Goal: Navigation & Orientation: Find specific page/section

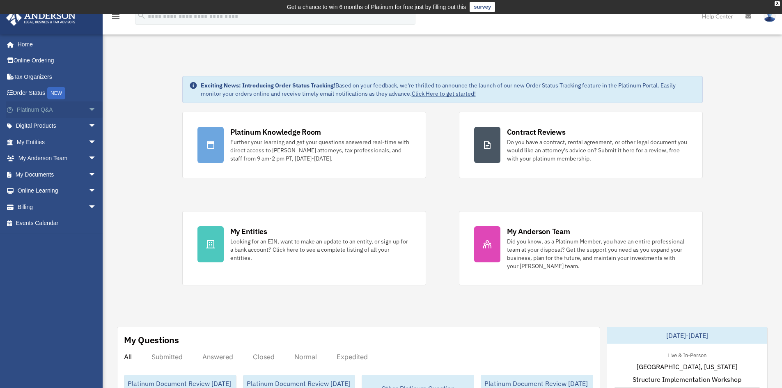
click at [67, 110] on link "Platinum Q&A arrow_drop_down" at bounding box center [57, 109] width 103 height 16
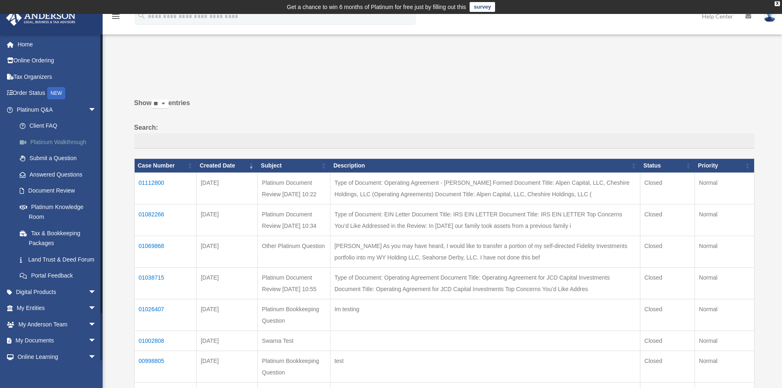
click at [55, 140] on link "Platinum Walkthrough" at bounding box center [59, 142] width 97 height 16
